Goal: Task Accomplishment & Management: Find specific page/section

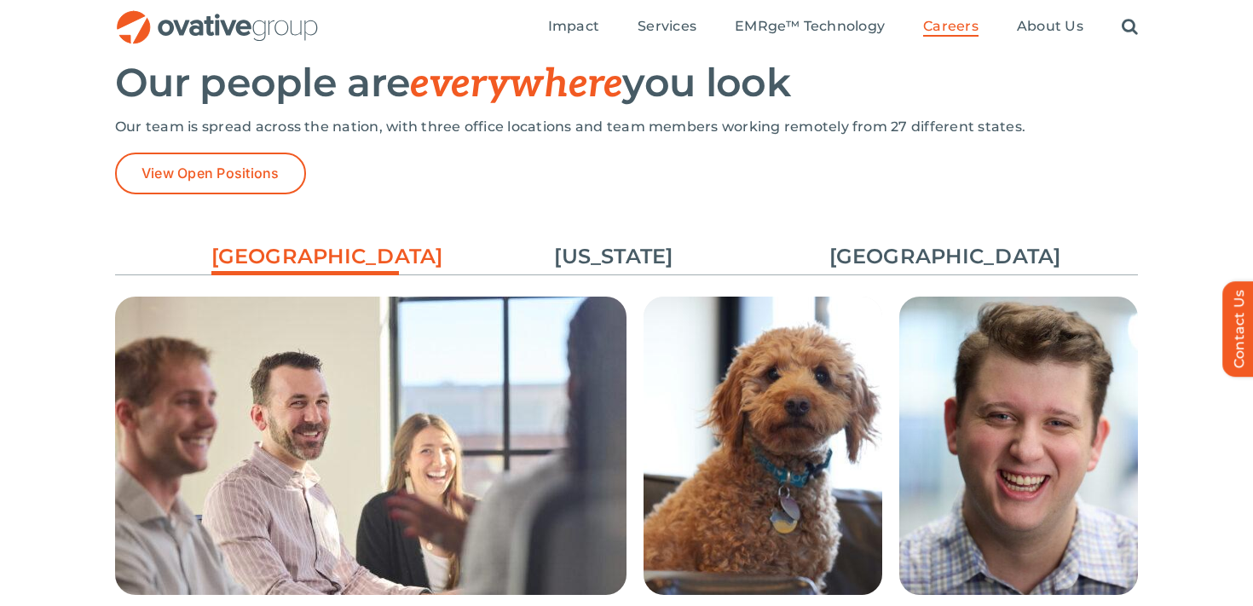
scroll to position [2484, 0]
click at [935, 268] on link "[GEOGRAPHIC_DATA]" at bounding box center [924, 257] width 188 height 29
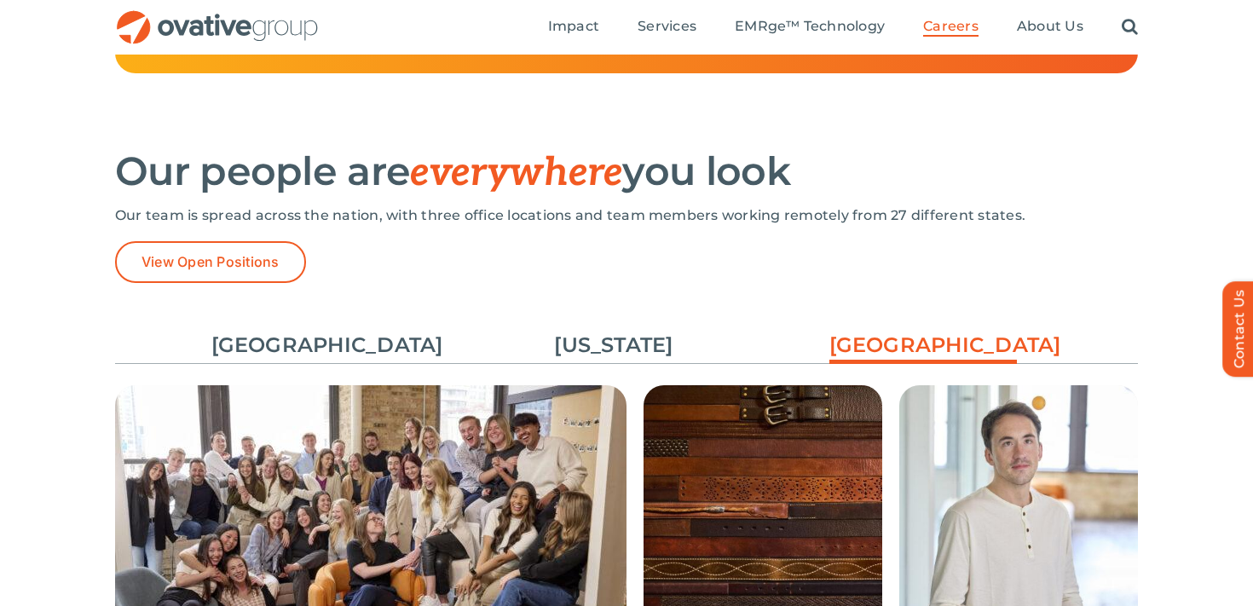
scroll to position [2353, 0]
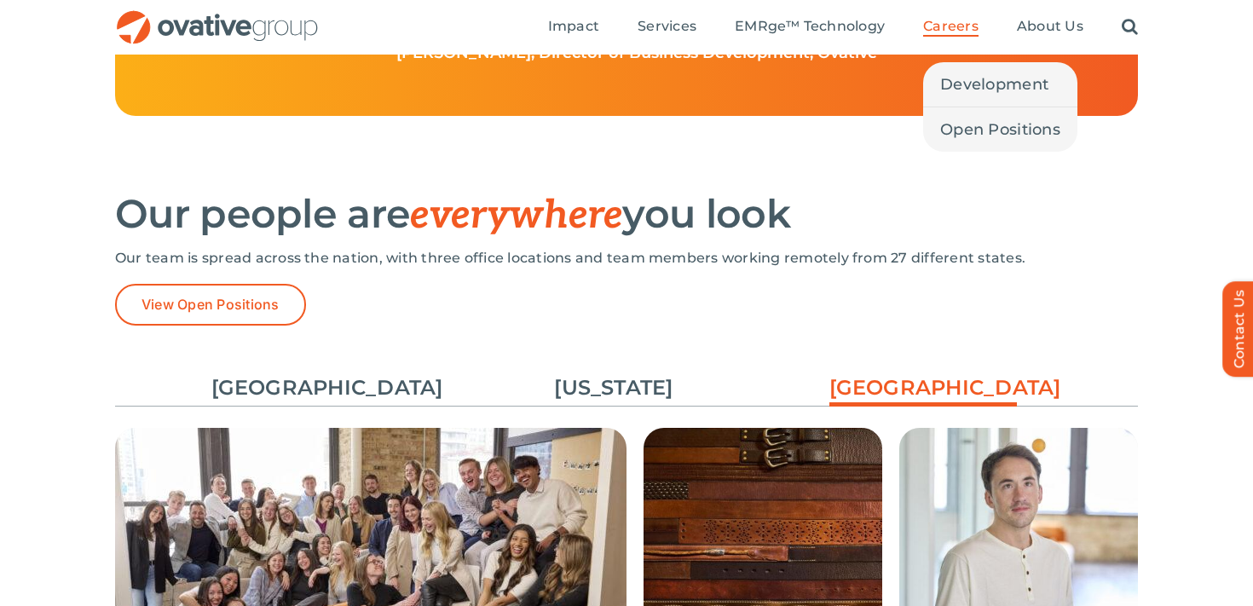
click at [957, 30] on span "Careers" at bounding box center [950, 26] width 55 height 17
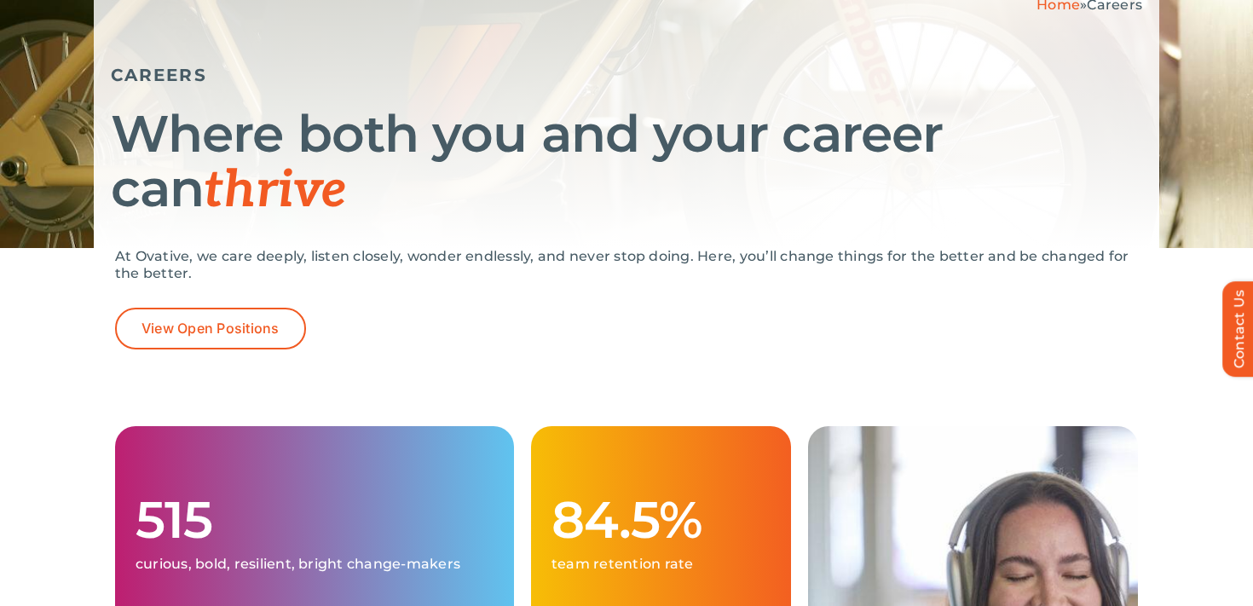
scroll to position [251, 0]
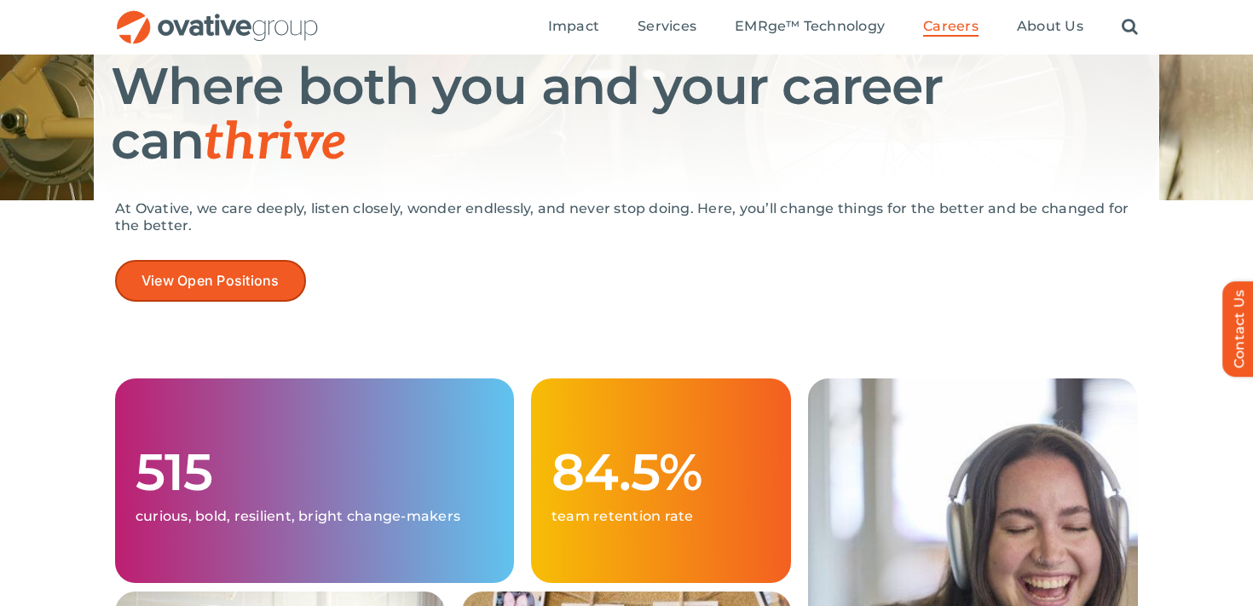
click at [223, 286] on span "View Open Positions" at bounding box center [211, 281] width 138 height 16
